Goal: Book appointment/travel/reservation

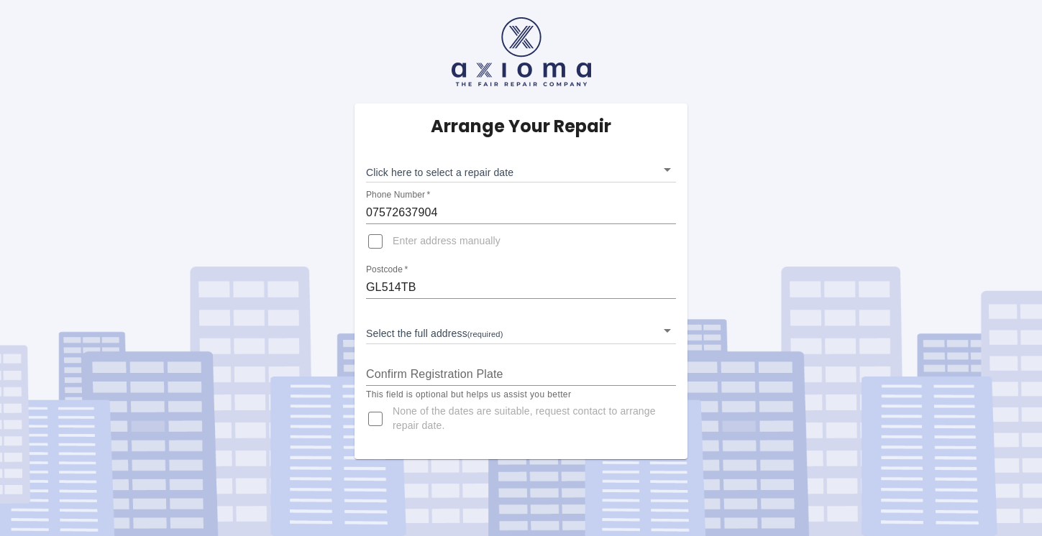
click at [375, 239] on input "Enter address manually" at bounding box center [375, 241] width 35 height 35
checkbox input "true"
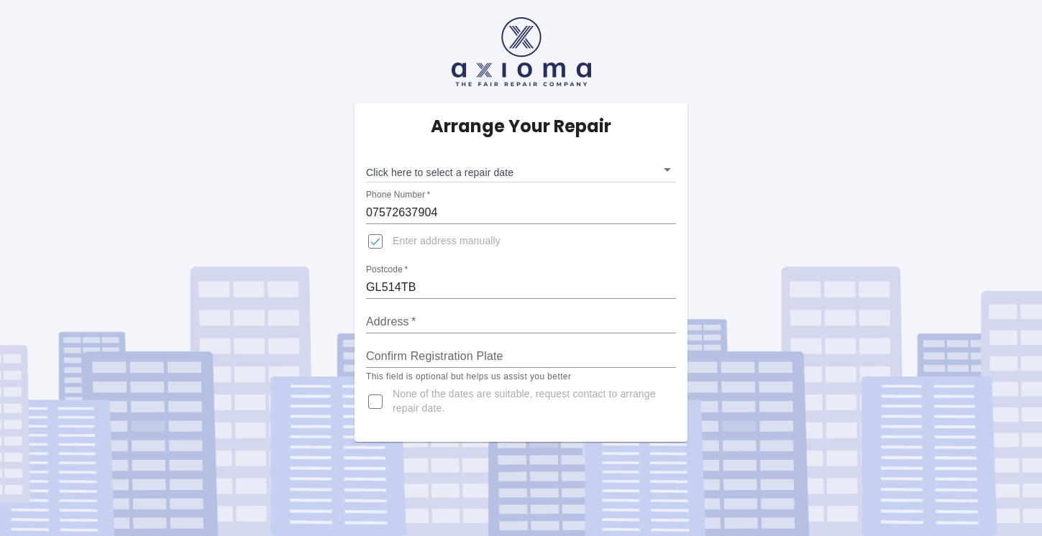
click at [406, 323] on input "Address   *" at bounding box center [521, 322] width 310 height 23
type input "1A Bishop Road"
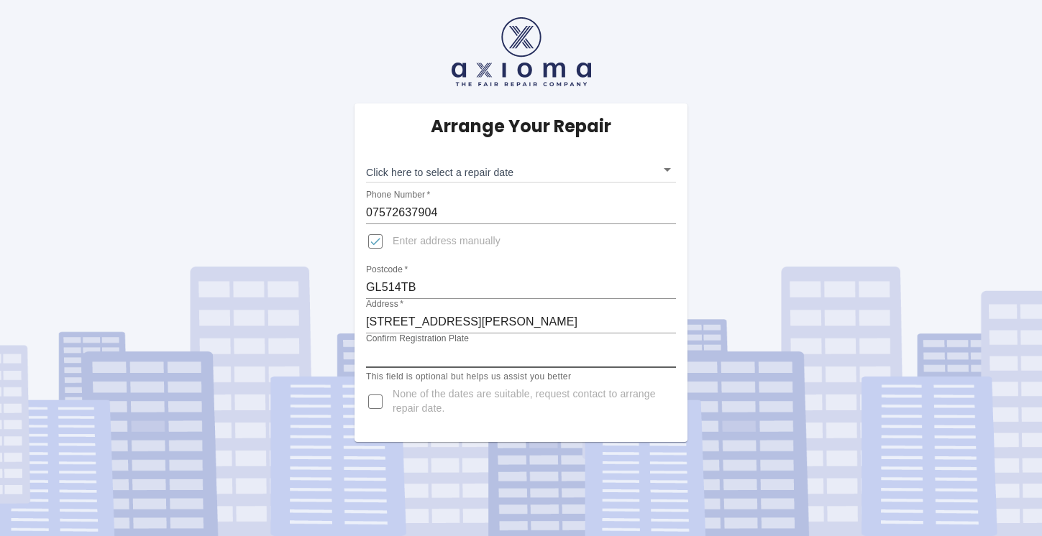
click at [418, 362] on input "Confirm Registration Plate" at bounding box center [521, 356] width 310 height 23
click at [443, 354] on input "KW17FWO" at bounding box center [521, 356] width 310 height 23
type input "KW17FWO"
click at [381, 401] on input "None of the dates are suitable, request contact to arrange repair date." at bounding box center [375, 402] width 35 height 35
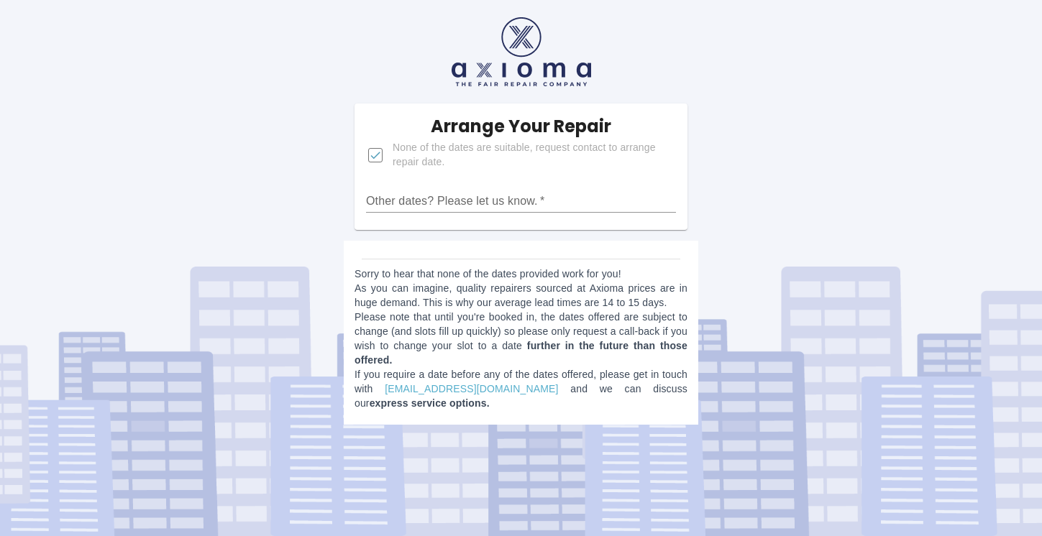
click at [447, 198] on input "Other dates? Please let us know.   *" at bounding box center [521, 201] width 310 height 23
click at [375, 159] on input "None of the dates are suitable, request contact to arrange repair date." at bounding box center [375, 155] width 35 height 35
checkbox input "false"
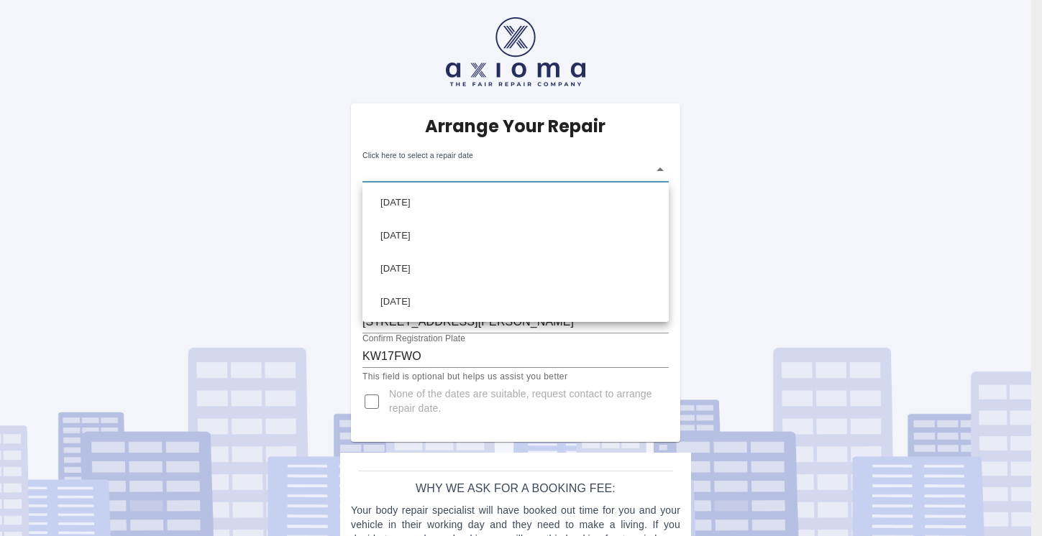
click at [498, 169] on body "Arrange Your Repair Click here to select a repair date ​ Phone Number   * 07572…" at bounding box center [521, 307] width 1042 height 615
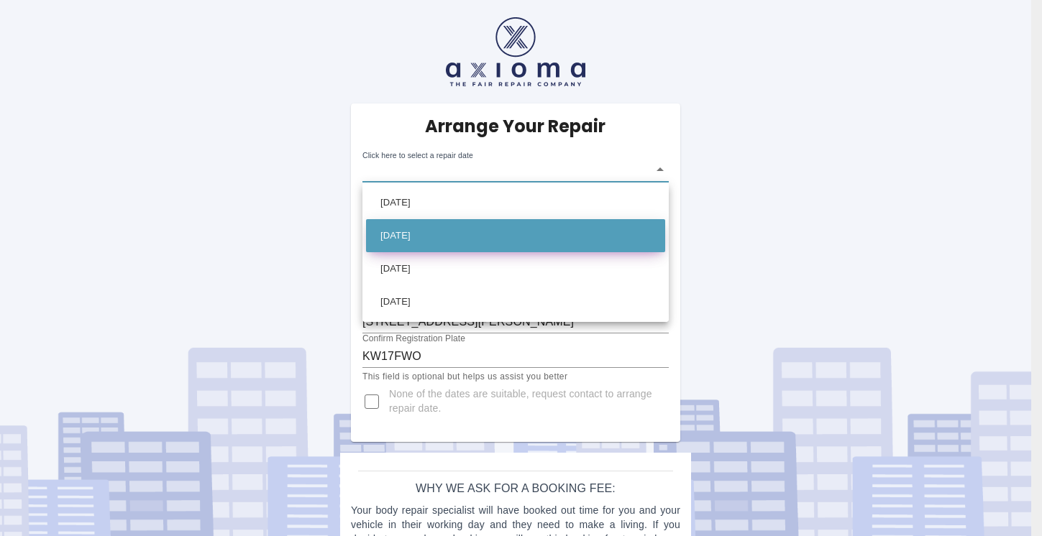
click at [451, 237] on li "Mon Sep 01 2025" at bounding box center [515, 235] width 299 height 33
type input "2025-09-01T00:00:00.000Z"
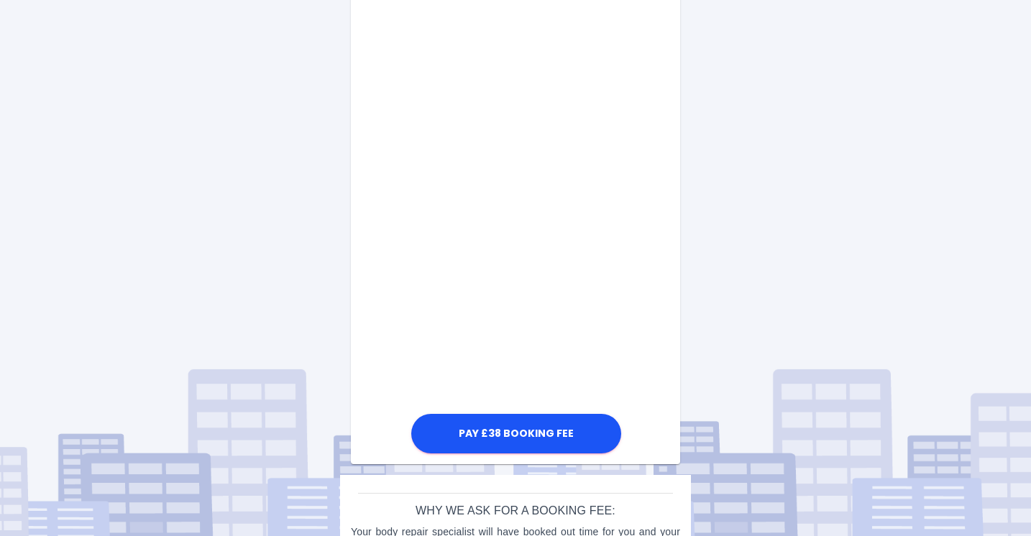
scroll to position [779, 0]
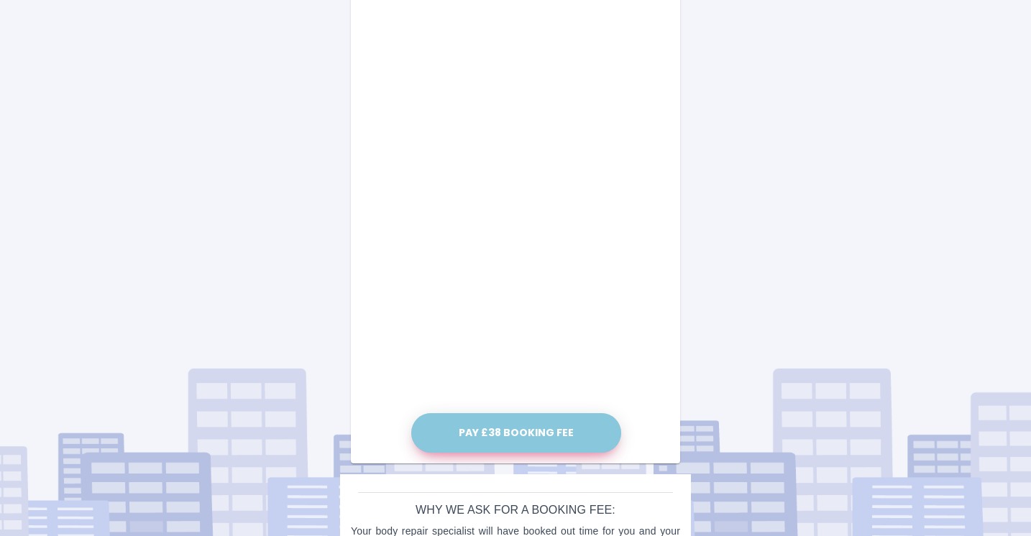
click at [495, 436] on button "Pay £38 Booking Fee" at bounding box center [516, 433] width 210 height 40
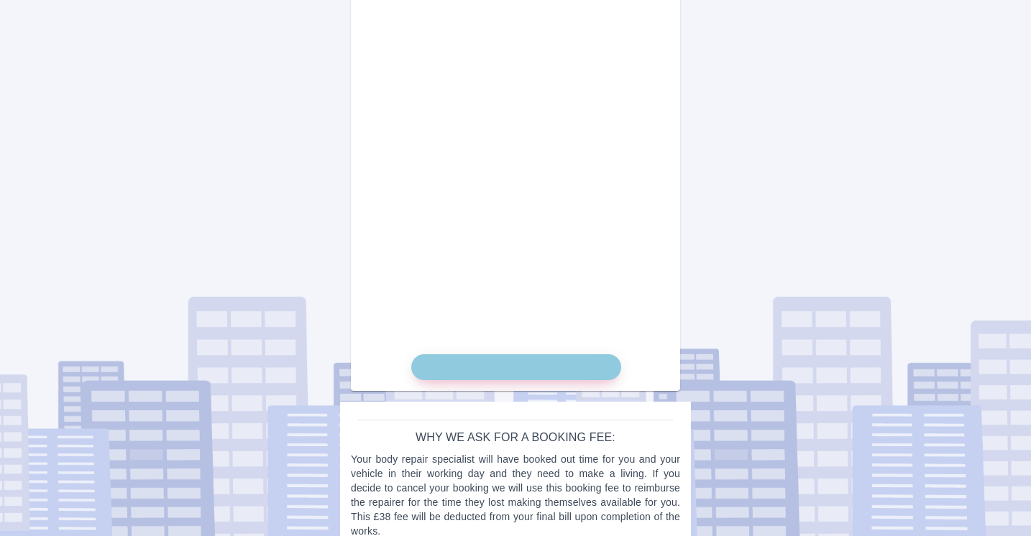
scroll to position [864, 0]
